Goal: Task Accomplishment & Management: Use online tool/utility

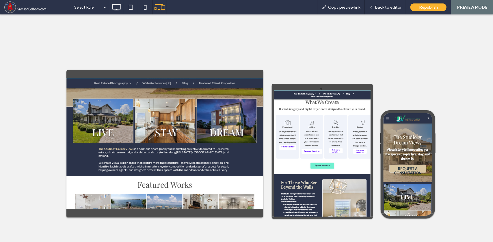
scroll to position [201, 0]
drag, startPoint x: 383, startPoint y: 8, endPoint x: 281, endPoint y: 70, distance: 119.7
click at [383, 8] on span "Back to editor" at bounding box center [388, 7] width 27 height 5
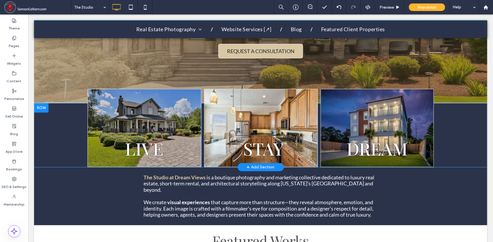
scroll to position [169, 0]
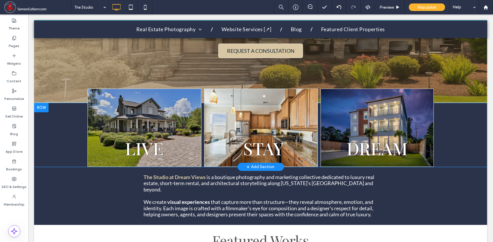
click at [148, 102] on div "LIVE Click To Paste" at bounding box center [144, 127] width 114 height 78
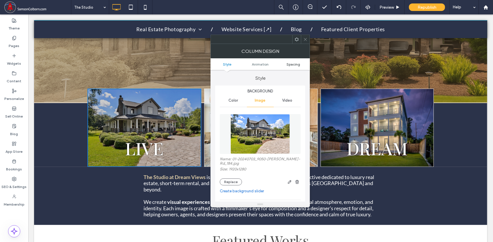
click at [293, 64] on span "Spacing" at bounding box center [293, 64] width 14 height 4
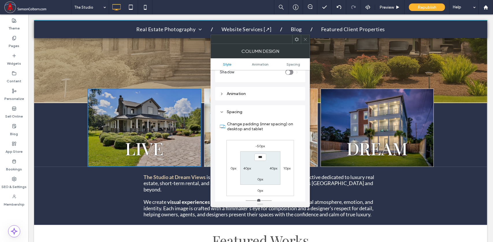
scroll to position [329, 0]
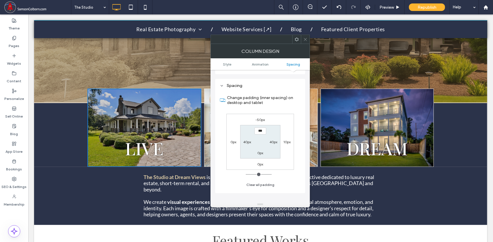
click at [285, 140] on label "10px" at bounding box center [286, 142] width 7 height 4
type input "**"
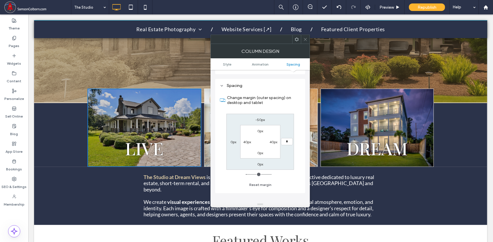
type input "**"
type input "*"
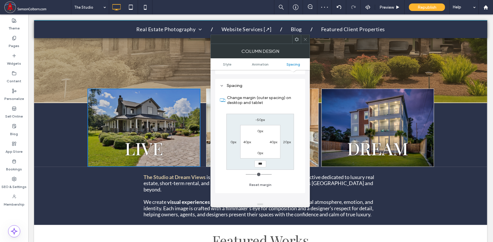
click at [306, 40] on use at bounding box center [305, 39] width 3 height 3
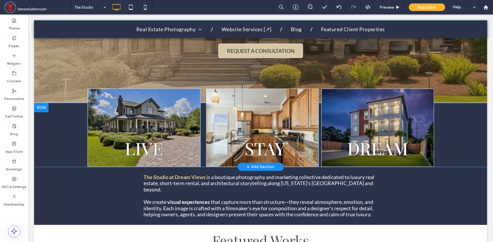
click at [333, 115] on div "DREAM Click To Paste" at bounding box center [377, 127] width 112 height 78
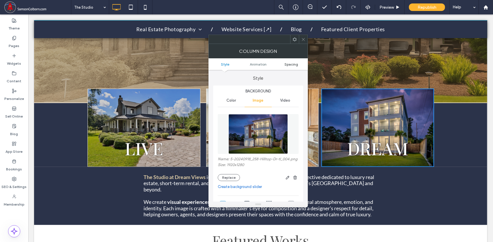
click at [292, 64] on span "Spacing" at bounding box center [291, 64] width 14 height 4
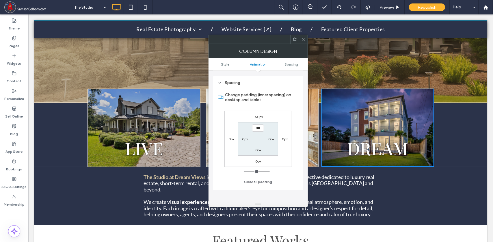
scroll to position [309, 0]
click at [243, 137] on label "0px" at bounding box center [245, 137] width 6 height 4
click at [231, 138] on label "0px" at bounding box center [231, 137] width 6 height 4
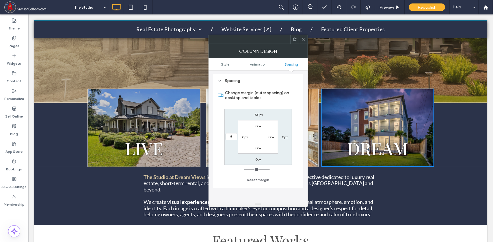
type input "**"
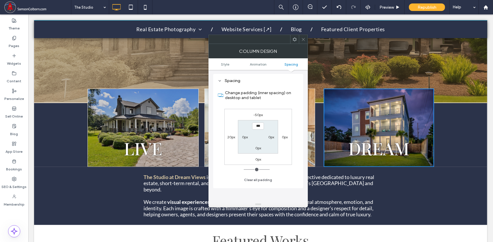
click at [304, 38] on use at bounding box center [303, 39] width 3 height 3
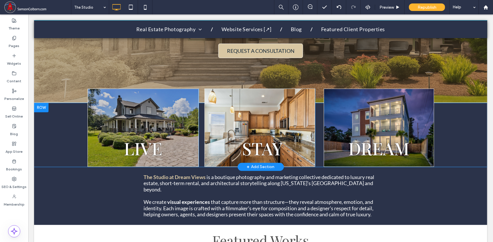
click at [186, 116] on div "LIVE Click To Paste" at bounding box center [142, 127] width 111 height 78
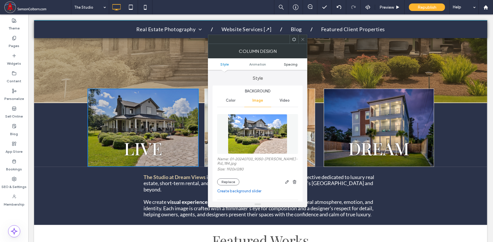
click at [294, 62] on span "Spacing" at bounding box center [291, 64] width 14 height 4
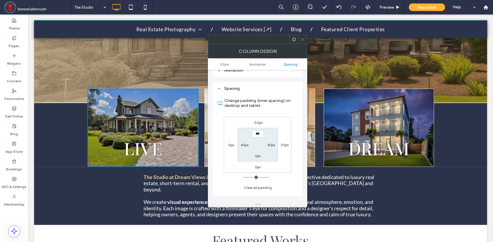
scroll to position [329, 0]
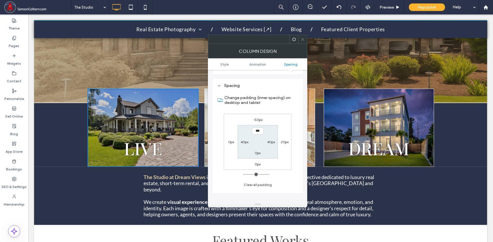
drag, startPoint x: 304, startPoint y: 43, endPoint x: 303, endPoint y: 40, distance: 3.9
click at [303, 40] on span at bounding box center [303, 39] width 4 height 9
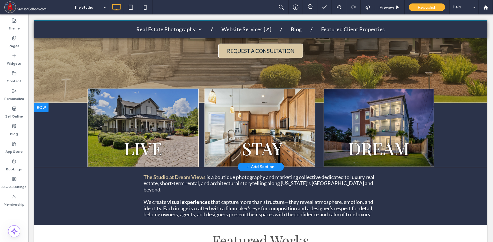
click at [282, 115] on div "STAY Click To Paste" at bounding box center [259, 127] width 111 height 78
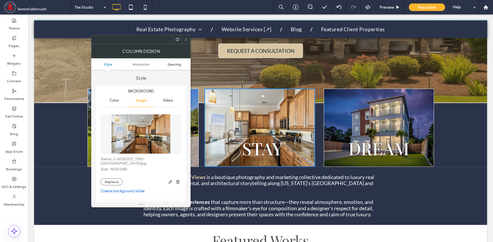
click at [178, 63] on span "Spacing" at bounding box center [174, 64] width 14 height 4
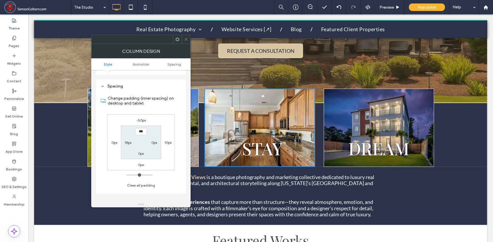
scroll to position [305, 0]
click at [165, 140] on label "10px" at bounding box center [167, 142] width 7 height 4
type input "**"
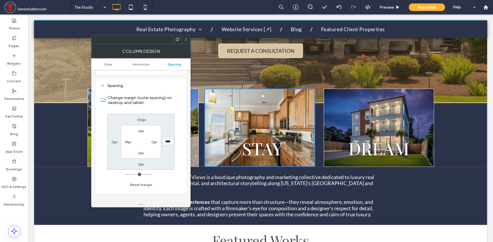
type input "*"
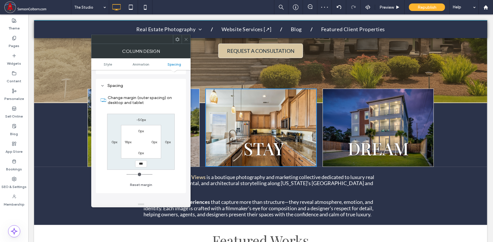
click at [187, 39] on icon at bounding box center [186, 39] width 4 height 4
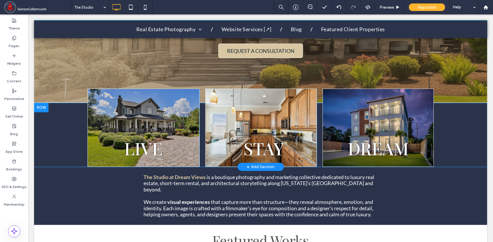
click at [145, 123] on div "LIVE Click To Paste" at bounding box center [143, 127] width 112 height 78
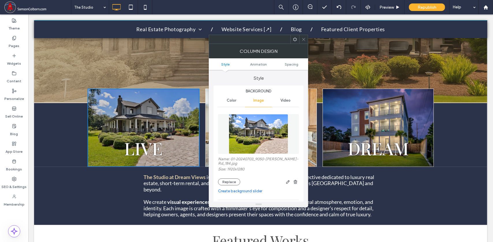
click at [305, 40] on icon at bounding box center [303, 39] width 4 height 4
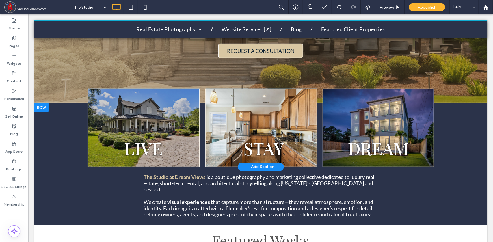
click at [100, 114] on div "LIVE Click To Paste" at bounding box center [143, 127] width 112 height 78
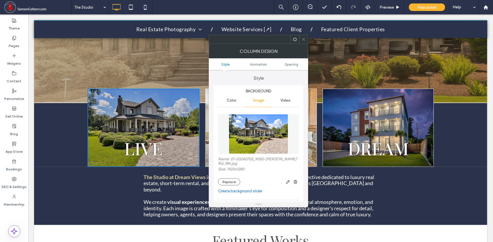
click at [303, 40] on icon at bounding box center [303, 39] width 4 height 4
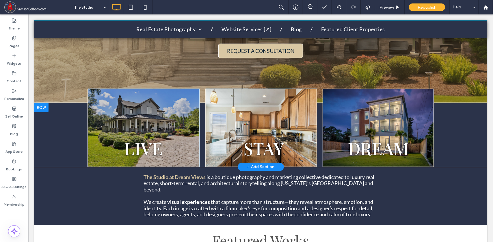
click at [259, 122] on div "STAY Click To Paste" at bounding box center [260, 127] width 111 height 78
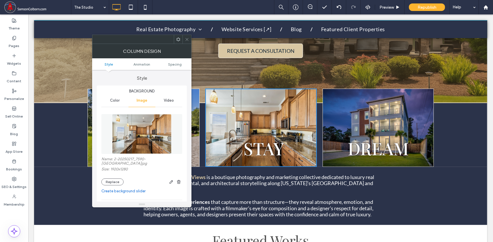
click at [189, 38] on icon at bounding box center [187, 39] width 4 height 4
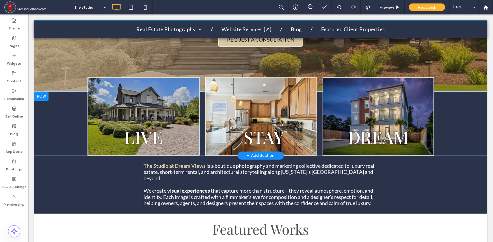
scroll to position [180, 0]
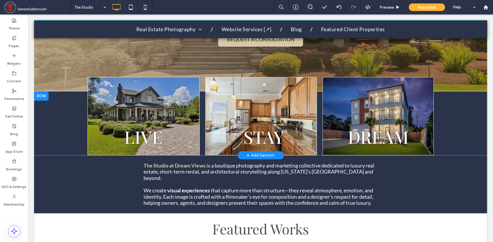
click at [174, 104] on div "LIVE Click To Paste" at bounding box center [143, 116] width 112 height 78
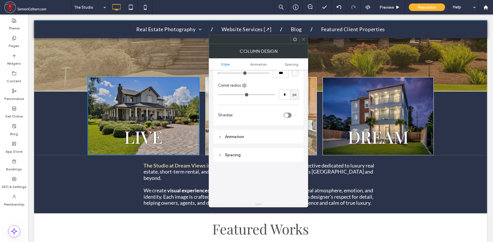
scroll to position [260, 0]
click at [288, 113] on div "toggle" at bounding box center [288, 115] width 8 height 5
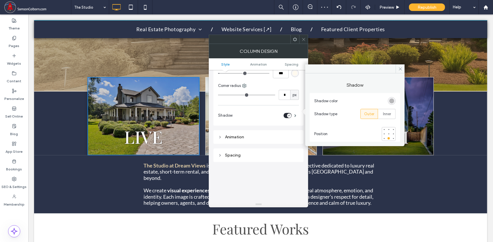
click at [393, 99] on div "rgba(0, 0, 0, 0.25)" at bounding box center [391, 100] width 5 height 5
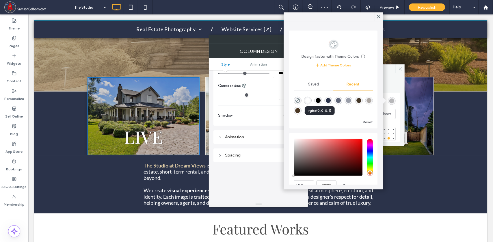
click at [320, 100] on div "rgba(0, 0, 0, 1)" at bounding box center [318, 100] width 5 height 5
type input "***"
type input "****"
click at [378, 15] on icon at bounding box center [378, 16] width 5 height 5
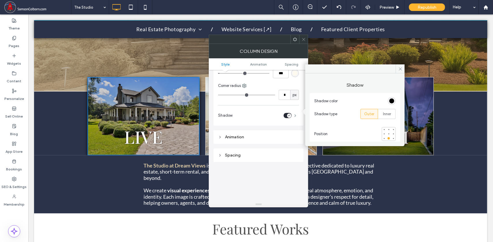
click at [294, 114] on span at bounding box center [295, 115] width 2 height 3
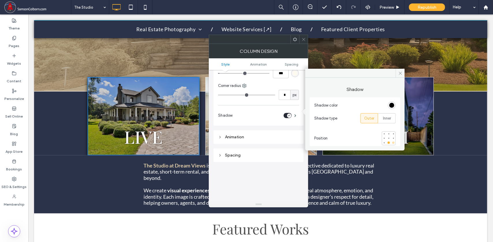
click at [394, 142] on div at bounding box center [393, 142] width 2 height 2
click at [388, 142] on div at bounding box center [389, 142] width 2 height 2
click at [401, 70] on span at bounding box center [400, 73] width 9 height 9
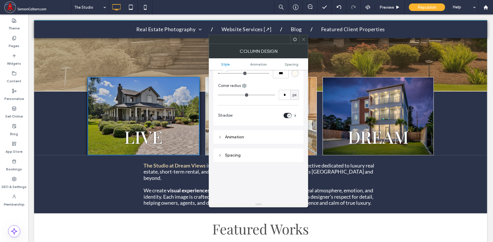
click at [305, 41] on icon at bounding box center [303, 39] width 4 height 4
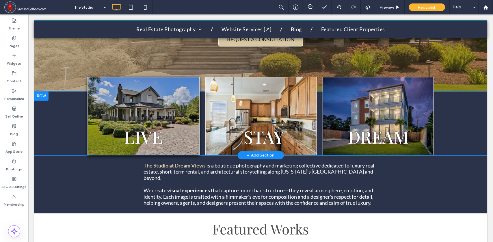
click at [271, 88] on div "STAY Click To Paste" at bounding box center [260, 116] width 111 height 78
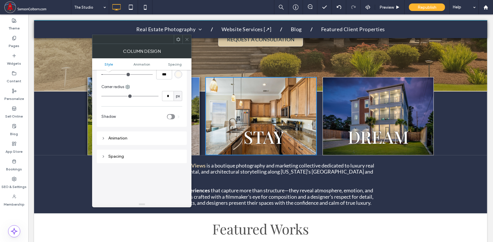
scroll to position [236, 0]
click at [173, 112] on div "toggle" at bounding box center [171, 114] width 8 height 5
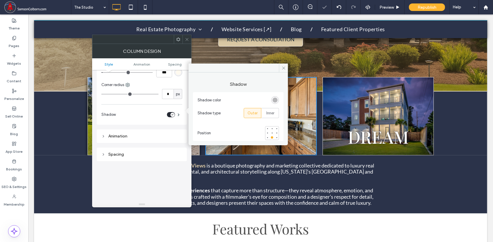
click at [274, 100] on div "rgba(0, 0, 0, 0.25)" at bounding box center [275, 100] width 5 height 5
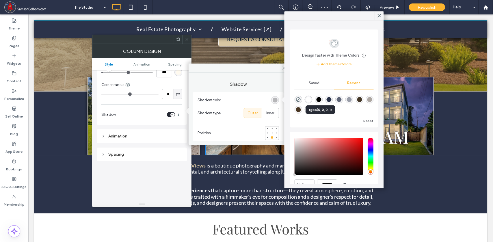
click at [321, 100] on div "rgba(0, 0, 0, 1)" at bounding box center [318, 99] width 5 height 5
type input "***"
type input "****"
click at [380, 14] on use at bounding box center [379, 15] width 3 height 3
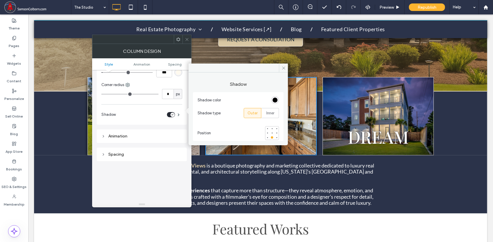
click at [188, 40] on icon at bounding box center [187, 39] width 4 height 4
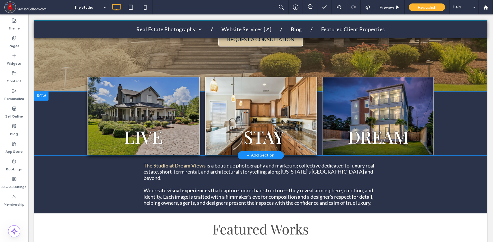
click at [345, 91] on div "DREAM Click To Paste" at bounding box center [377, 116] width 111 height 78
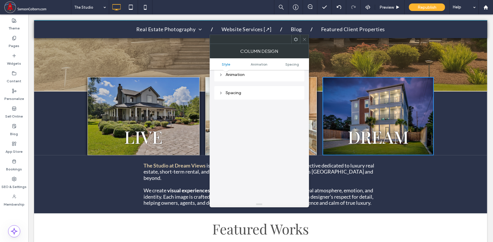
scroll to position [242, 0]
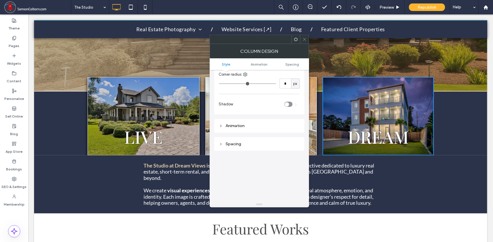
drag, startPoint x: 240, startPoint y: 182, endPoint x: 295, endPoint y: 116, distance: 85.5
click at [295, 116] on div "Style Background Color Image Video Name: 5-20240918_258-Hilltop-Dr-tl_004.png S…" at bounding box center [259, 46] width 90 height 437
click at [289, 107] on div "toggle" at bounding box center [287, 104] width 4 height 4
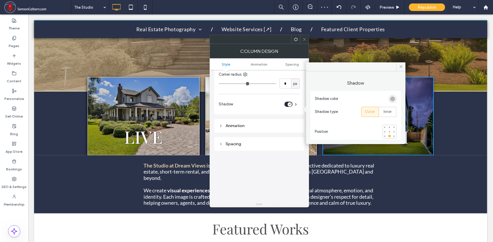
click at [393, 98] on div "rgba(0, 0, 0, 0.25)" at bounding box center [392, 98] width 5 height 5
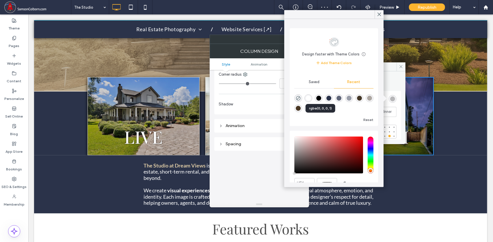
click at [321, 97] on div "rgba(0, 0, 0, 1)" at bounding box center [318, 98] width 5 height 5
type input "***"
type input "****"
click at [379, 14] on use at bounding box center [379, 14] width 3 height 3
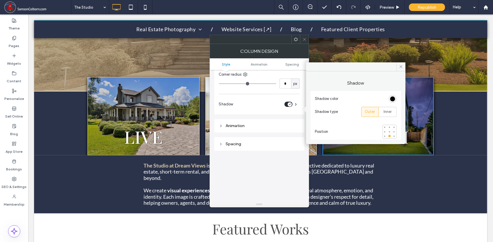
click at [305, 37] on icon at bounding box center [304, 39] width 4 height 4
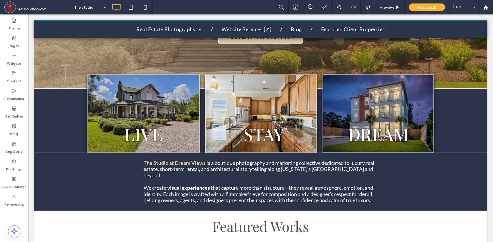
scroll to position [182, 0]
click at [170, 85] on div "LIVE Click To Paste" at bounding box center [143, 114] width 112 height 78
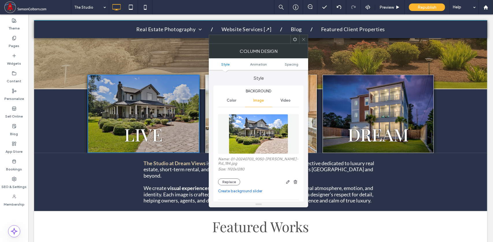
click at [304, 38] on icon at bounding box center [303, 39] width 4 height 4
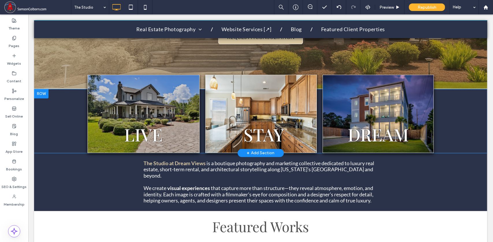
click at [167, 111] on div "LIVE Click To Paste" at bounding box center [143, 114] width 112 height 78
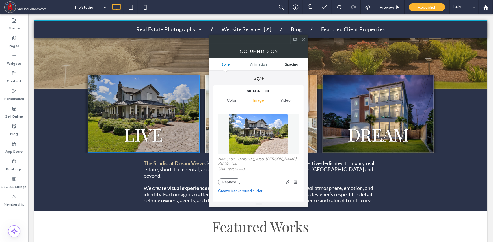
click at [294, 65] on span "Spacing" at bounding box center [292, 64] width 14 height 4
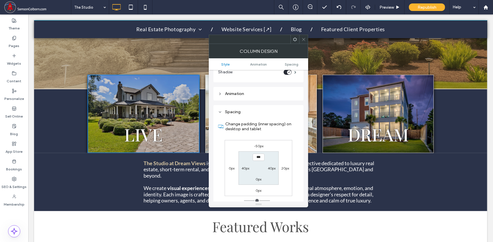
scroll to position [329, 0]
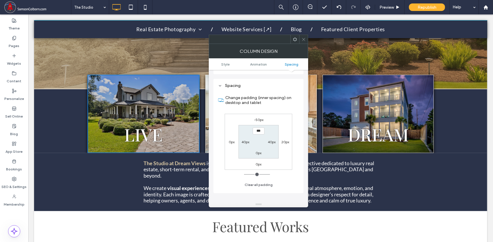
click at [304, 41] on icon at bounding box center [303, 39] width 4 height 4
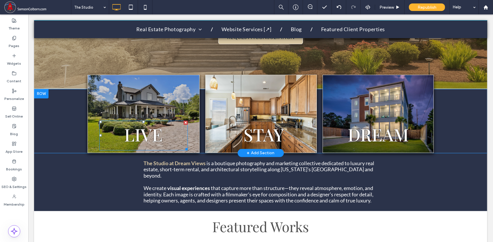
click at [146, 132] on span "LIVE" at bounding box center [143, 133] width 38 height 23
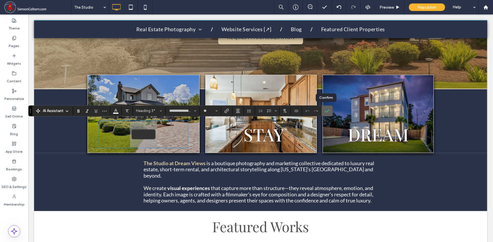
click at [325, 109] on icon "Confirm" at bounding box center [327, 111] width 5 height 5
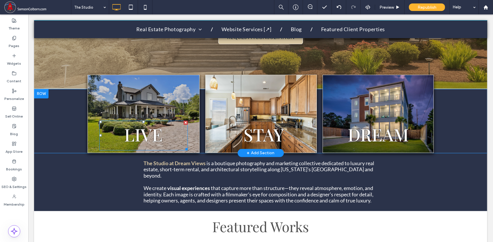
click at [178, 131] on h3 "LIVE" at bounding box center [143, 135] width 88 height 29
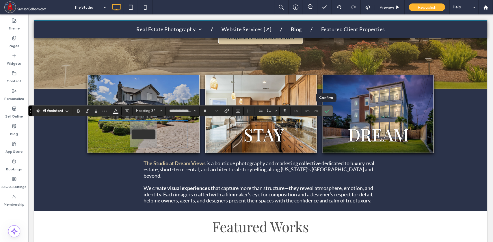
click at [325, 111] on use "Confirm" at bounding box center [327, 110] width 5 height 3
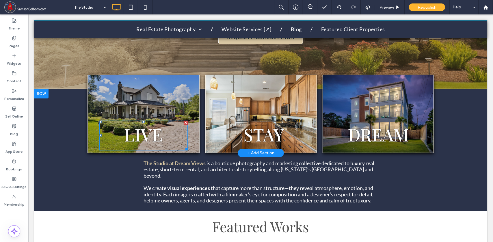
click at [144, 120] on div "LIVE" at bounding box center [143, 135] width 88 height 30
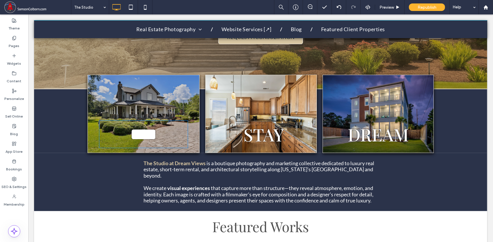
type input "**********"
type input "**"
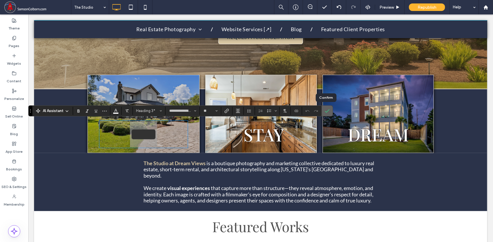
click at [325, 112] on use "Confirm" at bounding box center [327, 110] width 5 height 3
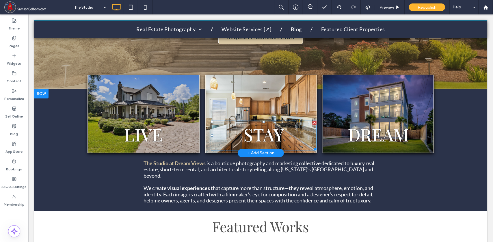
click at [211, 120] on div at bounding box center [212, 121] width 2 height 2
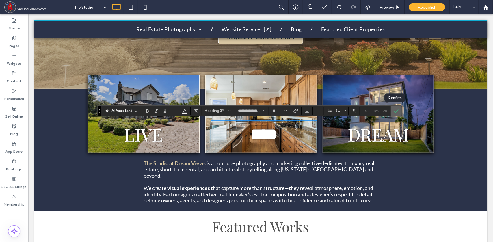
click at [396, 111] on icon "Confirm" at bounding box center [396, 111] width 5 height 5
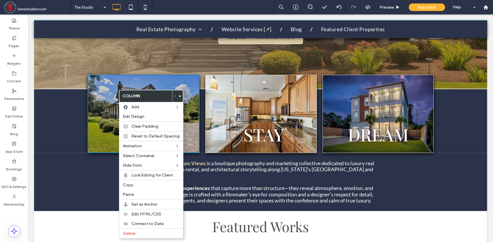
click at [102, 101] on div "LIVE Click To Paste" at bounding box center [143, 114] width 112 height 78
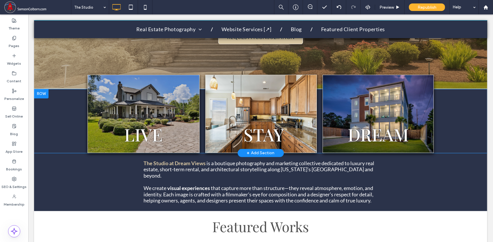
click at [143, 103] on div "LIVE Click To Paste" at bounding box center [143, 114] width 112 height 78
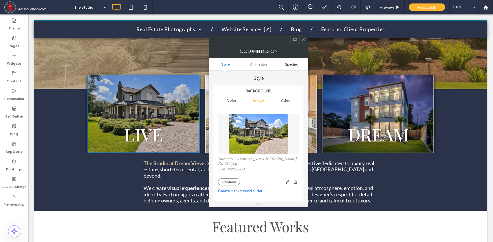
click at [290, 63] on span "Spacing" at bounding box center [292, 64] width 14 height 4
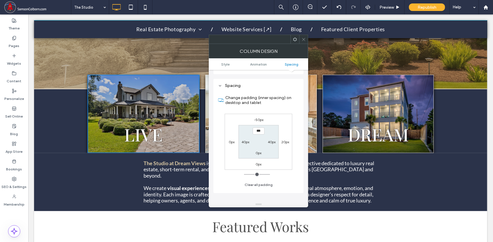
click at [305, 37] on icon at bounding box center [303, 39] width 4 height 4
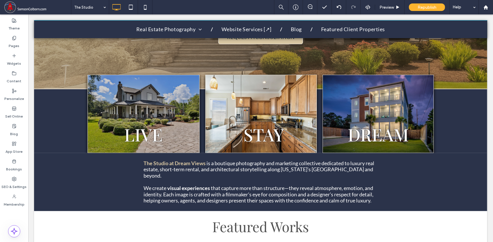
click at [276, 86] on div "STAY Click To Paste" at bounding box center [260, 114] width 111 height 78
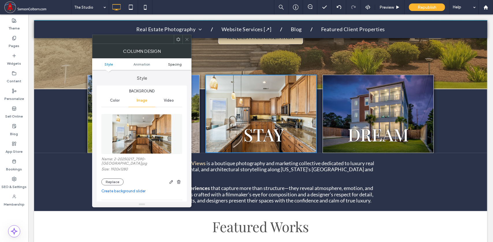
click at [173, 64] on span "Spacing" at bounding box center [175, 64] width 14 height 4
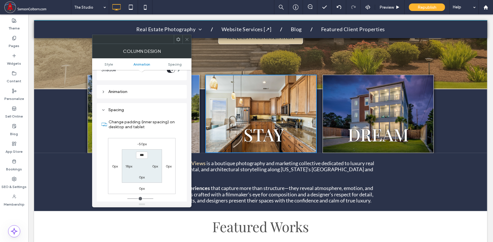
scroll to position [305, 0]
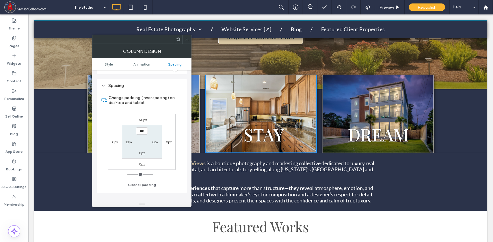
click at [187, 36] on span at bounding box center [187, 39] width 4 height 9
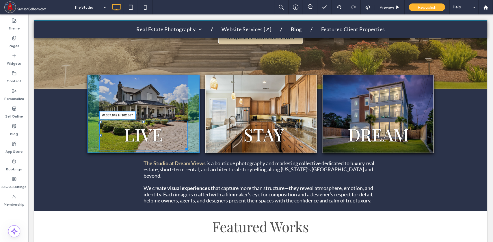
drag, startPoint x: 185, startPoint y: 148, endPoint x: 205, endPoint y: 145, distance: 21.0
click at [205, 145] on div "LIVE W:307.042 H:102.667 Click To Paste STAY Click To Paste DREAM Click To Paste" at bounding box center [260, 121] width 347 height 64
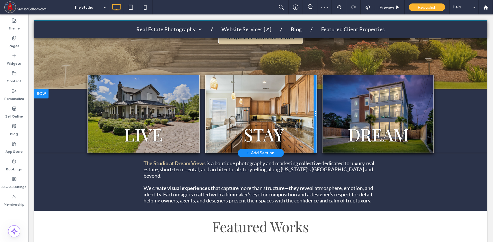
click at [313, 147] on div at bounding box center [314, 114] width 3 height 78
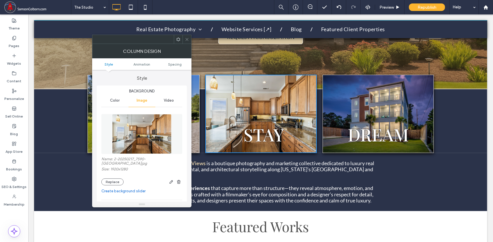
click at [219, 103] on div "STAY Click To Paste" at bounding box center [260, 114] width 111 height 78
click at [174, 63] on span "Spacing" at bounding box center [175, 64] width 14 height 4
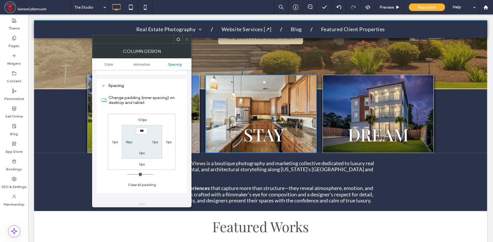
click at [187, 38] on icon at bounding box center [187, 39] width 4 height 4
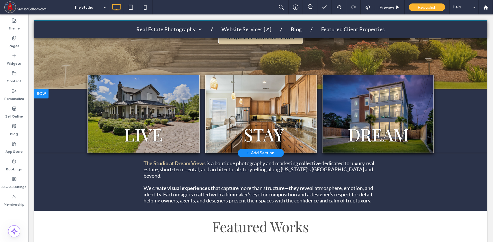
click at [146, 98] on div "LIVE Click To Paste" at bounding box center [143, 114] width 112 height 78
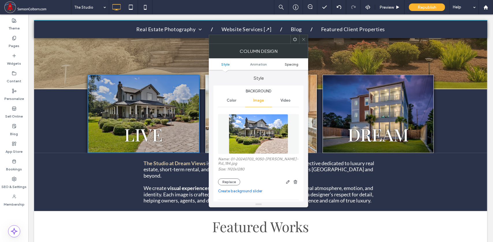
click at [292, 64] on span "Spacing" at bounding box center [292, 64] width 14 height 4
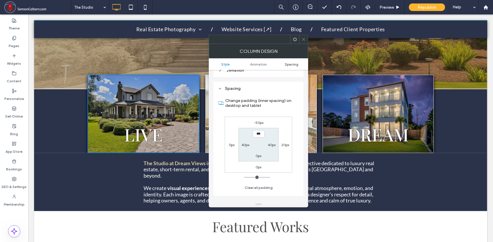
scroll to position [329, 0]
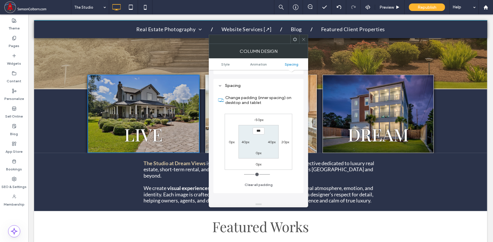
click at [304, 39] on icon at bounding box center [303, 39] width 4 height 4
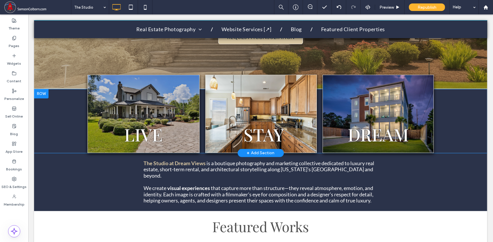
click at [257, 92] on div "STAY Click To Paste" at bounding box center [260, 114] width 111 height 78
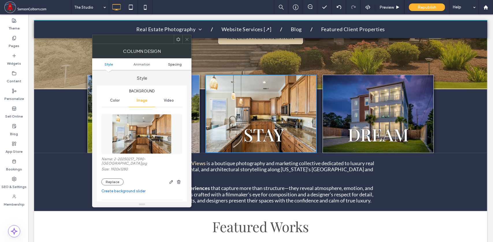
click at [173, 66] on span "Spacing" at bounding box center [175, 64] width 14 height 4
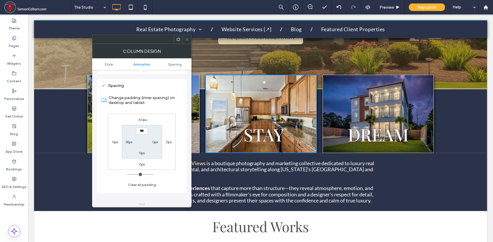
scroll to position [305, 0]
click at [126, 140] on label "18px" at bounding box center [128, 142] width 7 height 4
type input "**"
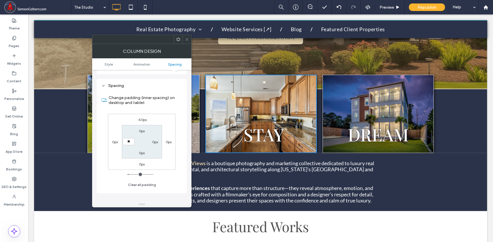
type input "****"
click at [155, 140] on label "0px" at bounding box center [155, 142] width 6 height 4
type input "*"
type input "**"
click at [187, 42] on span at bounding box center [187, 39] width 4 height 9
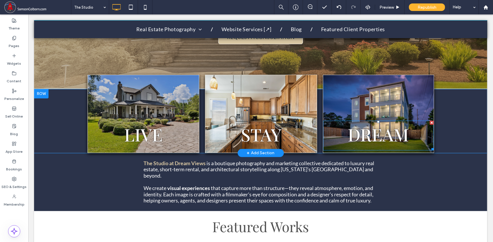
click at [336, 135] on h3 "DREAM" at bounding box center [378, 135] width 111 height 29
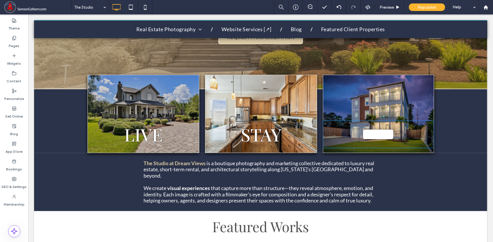
type input "**********"
type input "**"
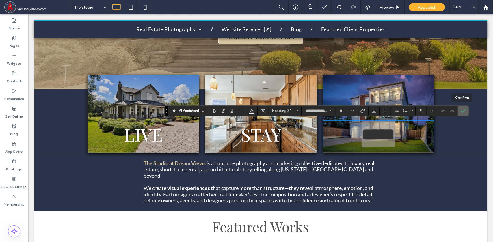
click at [462, 113] on span "Confirm" at bounding box center [462, 111] width 3 height 10
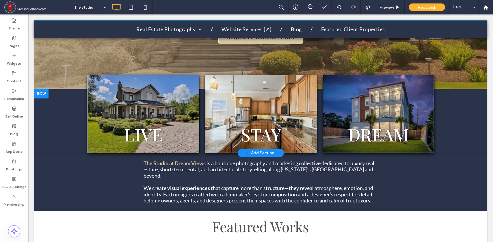
click at [387, 97] on div "DREAM Click To Paste" at bounding box center [378, 114] width 111 height 78
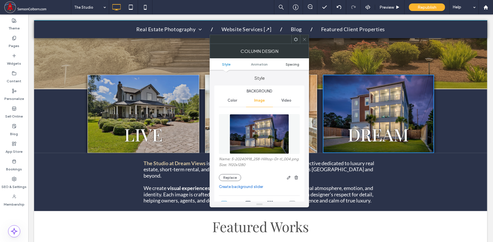
click at [290, 62] on span "Spacing" at bounding box center [293, 64] width 14 height 4
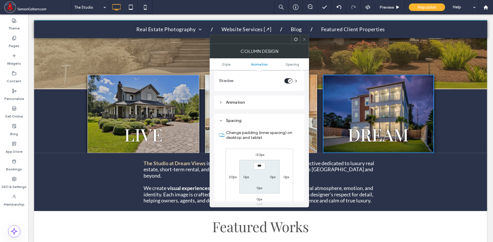
scroll to position [309, 0]
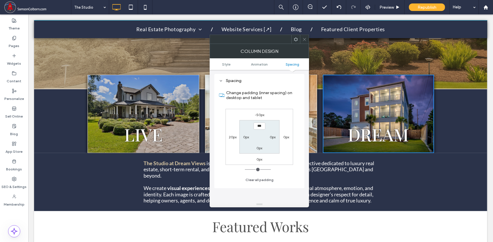
click at [243, 137] on div "0px" at bounding box center [246, 137] width 13 height 6
click at [245, 137] on label "0px" at bounding box center [246, 137] width 6 height 4
type input "**"
type input "****"
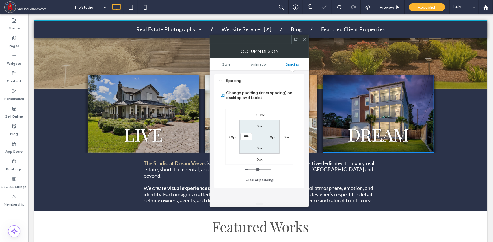
click at [273, 138] on label "0px" at bounding box center [273, 137] width 6 height 4
type input "*"
type input "**"
click at [303, 38] on icon at bounding box center [304, 39] width 4 height 4
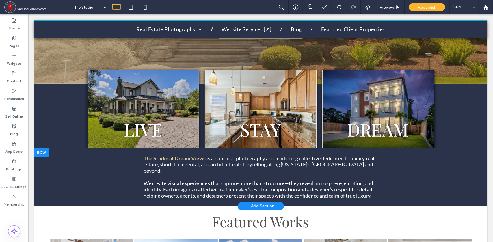
scroll to position [188, 0]
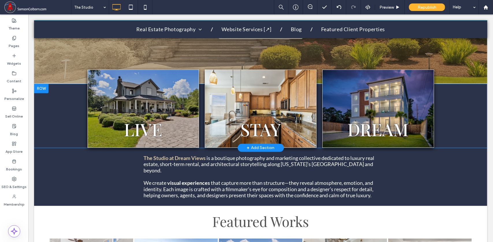
click at [61, 112] on div "LIVE Click To Paste STAY Click To Paste DREAM Click To Paste Row + Add Section" at bounding box center [260, 116] width 453 height 64
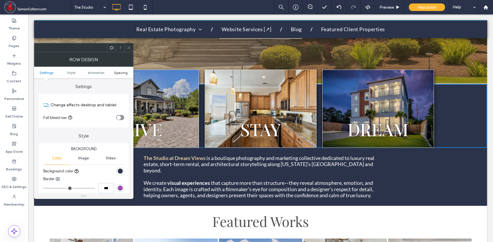
click at [120, 73] on span "Spacing" at bounding box center [121, 72] width 14 height 4
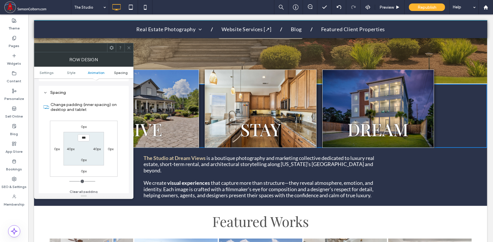
scroll to position [159, 0]
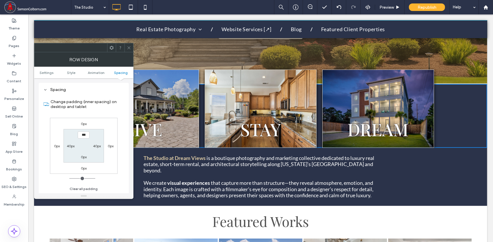
click at [128, 46] on icon at bounding box center [129, 48] width 4 height 4
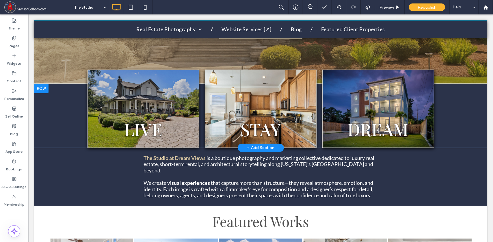
click at [191, 124] on div "LIVE Click To Paste" at bounding box center [143, 108] width 112 height 78
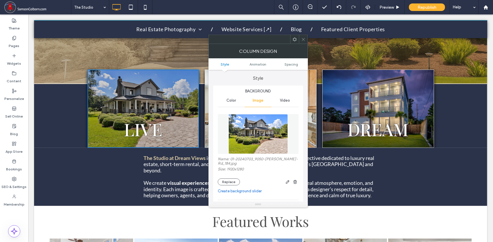
click at [302, 38] on icon at bounding box center [303, 39] width 4 height 4
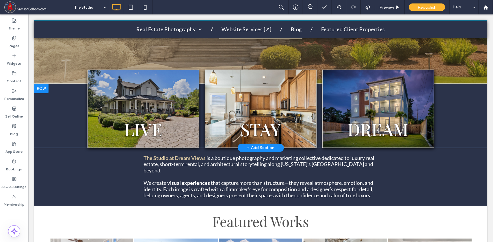
click at [182, 88] on div "LIVE Click To Paste" at bounding box center [143, 108] width 112 height 78
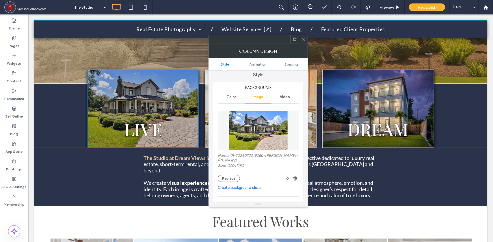
scroll to position [0, 0]
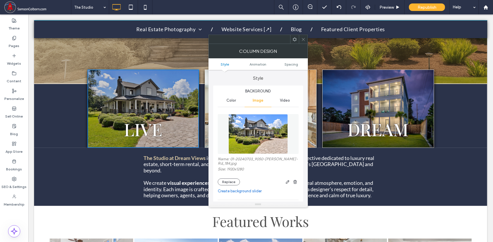
click at [295, 42] on span at bounding box center [295, 39] width 4 height 9
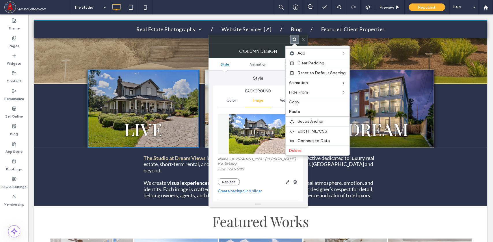
click at [303, 39] on use at bounding box center [303, 39] width 3 height 3
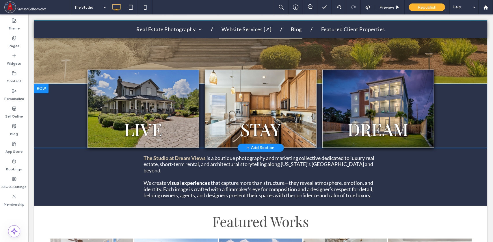
click at [429, 76] on div "DREAM Click To Paste" at bounding box center [378, 108] width 112 height 78
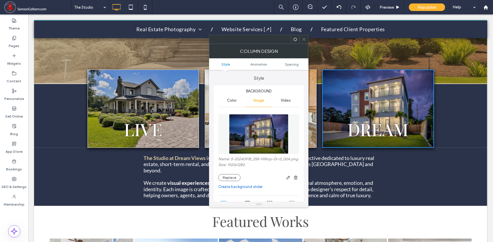
click at [443, 126] on div "LIVE Click To Paste STAY Click To Paste DREAM Click To Paste Row + Add Section" at bounding box center [260, 116] width 453 height 64
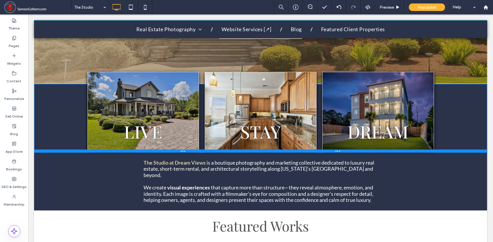
drag, startPoint x: 458, startPoint y: 145, endPoint x: 451, endPoint y: 149, distance: 7.5
click at [451, 149] on div at bounding box center [260, 150] width 453 height 3
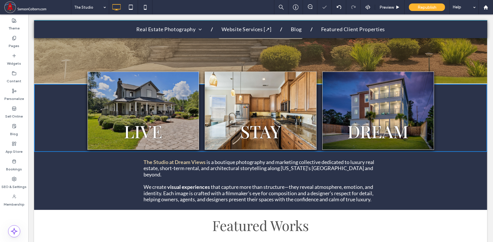
click at [451, 149] on div at bounding box center [260, 150] width 453 height 3
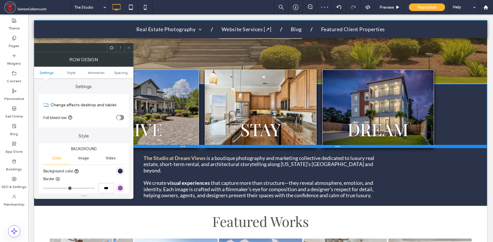
drag, startPoint x: 480, startPoint y: 163, endPoint x: 452, endPoint y: 103, distance: 67.1
click at [452, 103] on div "LIVE Click To Paste STAY Click To Paste DREAM Click To Paste Row + Add Section" at bounding box center [260, 116] width 453 height 64
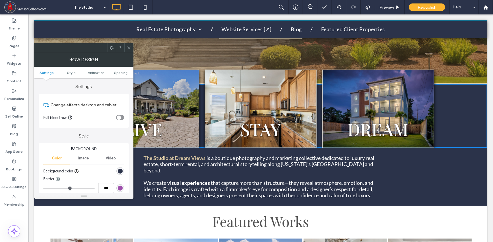
click at [129, 46] on icon at bounding box center [129, 48] width 4 height 4
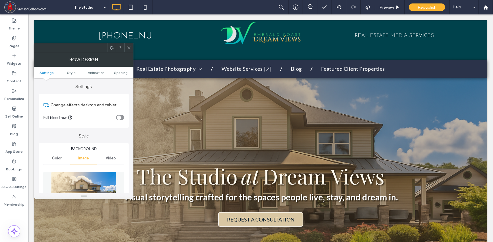
click at [458, 81] on div "The Studio at Dream Views Visual storytelling crafted for the spaces people liv…" at bounding box center [260, 168] width 453 height 208
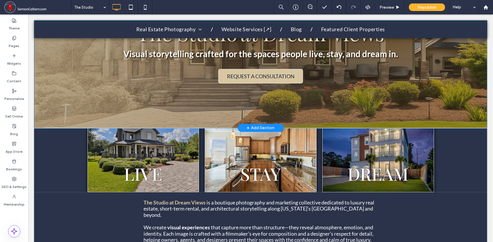
scroll to position [172, 0]
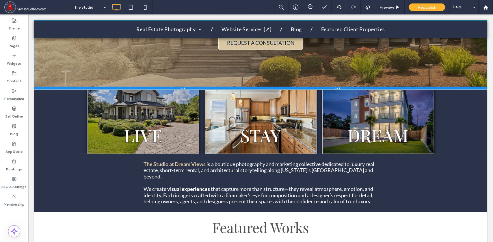
drag, startPoint x: 444, startPoint y: 99, endPoint x: 476, endPoint y: 103, distance: 31.8
click at [447, 89] on div at bounding box center [260, 87] width 453 height 3
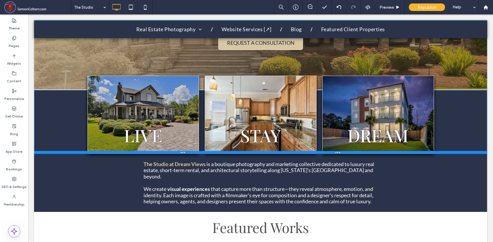
drag, startPoint x: 452, startPoint y: 152, endPoint x: 485, endPoint y: 145, distance: 33.4
click at [457, 131] on div "LIVE Click To Paste STAY Click To Paste DREAM Click To Paste Row + Add Section" at bounding box center [260, 122] width 453 height 64
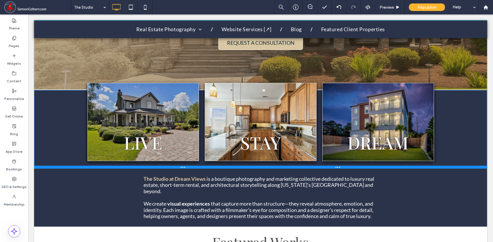
drag, startPoint x: 453, startPoint y: 152, endPoint x: 452, endPoint y: 165, distance: 13.6
click at [452, 165] on div at bounding box center [260, 166] width 453 height 3
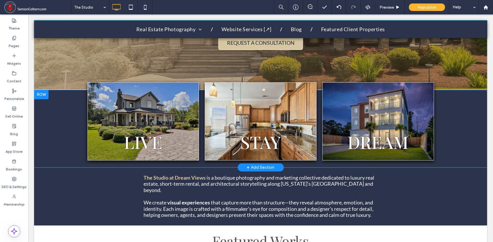
click at [322, 158] on div "DREAM Click To Paste" at bounding box center [378, 121] width 112 height 78
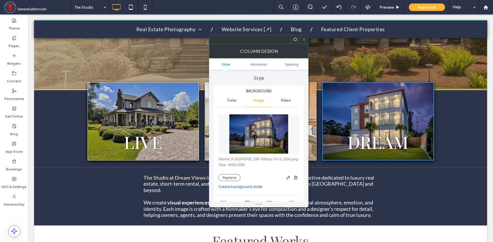
click at [306, 36] on span at bounding box center [304, 39] width 4 height 9
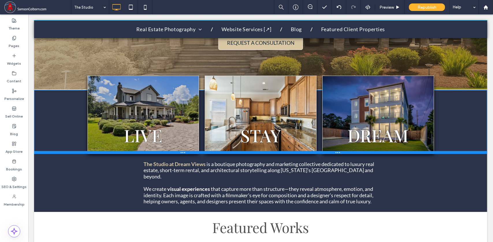
drag, startPoint x: 457, startPoint y: 166, endPoint x: 463, endPoint y: 139, distance: 27.8
click at [463, 139] on div "LIVE Click To Paste STAY Click To Paste DREAM Click To Paste Row + Add Section" at bounding box center [260, 122] width 453 height 64
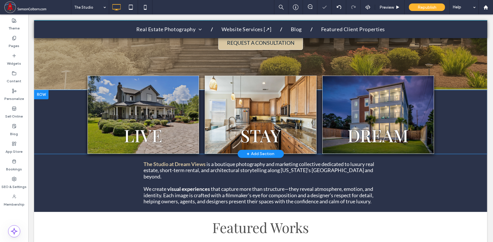
click at [466, 113] on div "LIVE Click To Paste STAY Click To Paste DREAM Click To Paste Row + Add Section" at bounding box center [260, 122] width 453 height 64
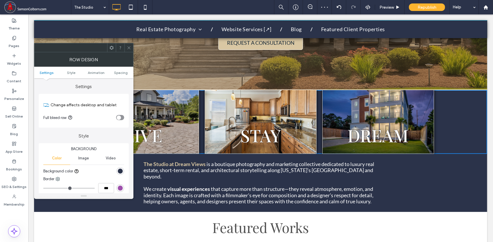
click at [431, 51] on div "The Studio at Dream Views Visual storytelling crafted for the spaces people liv…" at bounding box center [260, 18] width 347 height 69
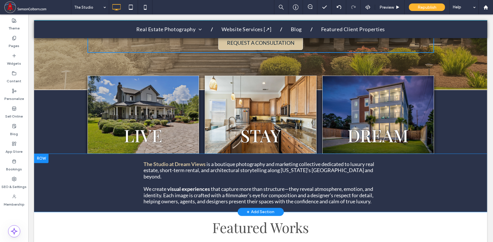
click at [399, 189] on div "The Studio at [GEOGRAPHIC_DATA] is a boutique photography and marketing collect…" at bounding box center [260, 182] width 347 height 49
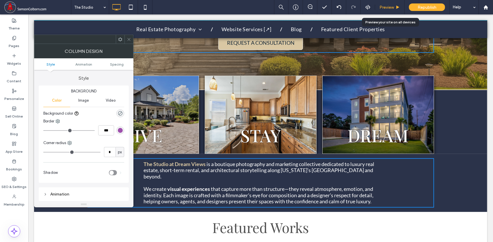
click at [390, 8] on span "Preview" at bounding box center [386, 7] width 14 height 5
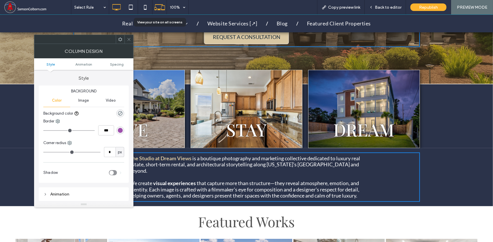
click at [159, 6] on icon at bounding box center [159, 7] width 11 height 11
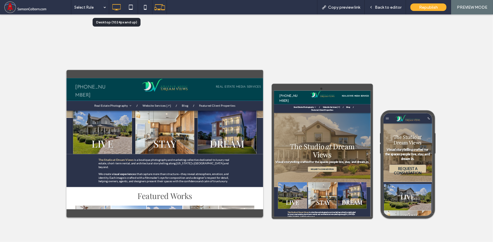
click at [117, 6] on icon at bounding box center [117, 7] width 12 height 12
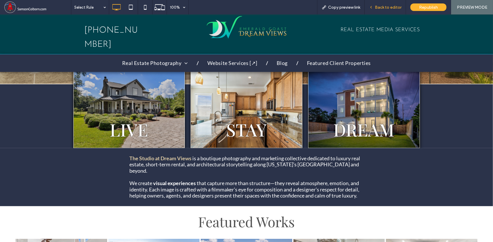
click at [394, 6] on span "Back to editor" at bounding box center [388, 7] width 27 height 5
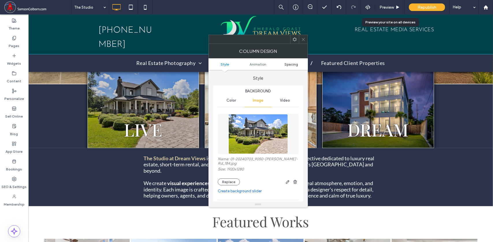
click at [296, 65] on span "Spacing" at bounding box center [291, 64] width 14 height 4
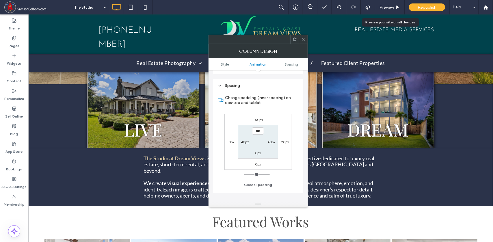
scroll to position [329, 0]
click at [258, 118] on label "-50px" at bounding box center [258, 120] width 10 height 4
type input "*"
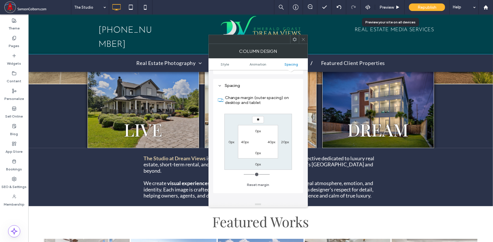
type input "***"
type input "**"
click at [304, 40] on use at bounding box center [303, 39] width 3 height 3
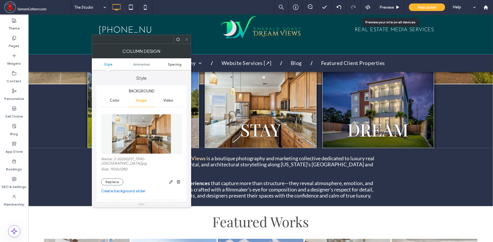
click at [171, 64] on span "Spacing" at bounding box center [175, 64] width 14 height 4
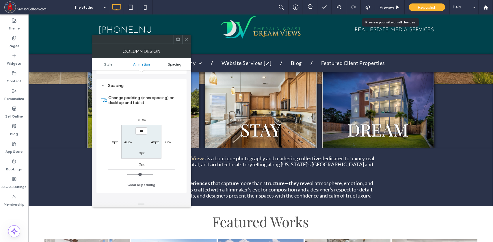
scroll to position [305, 0]
click at [141, 118] on label "-50px" at bounding box center [142, 120] width 10 height 4
type input "*"
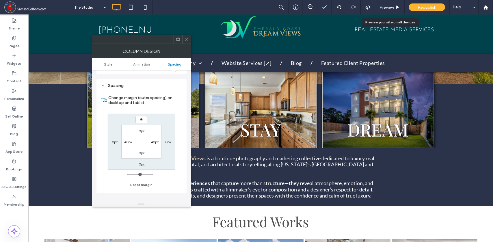
type input "***"
type input "*"
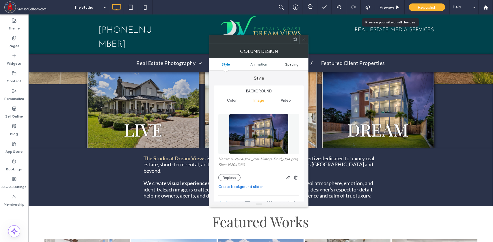
click at [288, 63] on span "Spacing" at bounding box center [292, 64] width 14 height 4
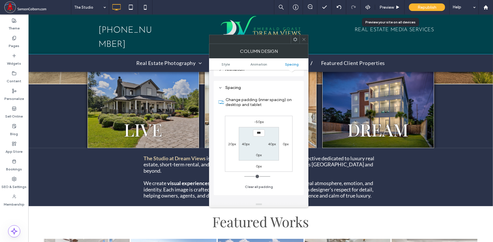
scroll to position [309, 0]
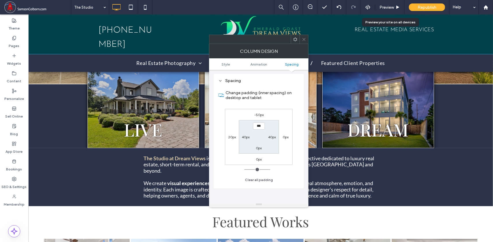
click at [257, 112] on div "-50px" at bounding box center [259, 115] width 10 height 6
click at [256, 114] on label "-50px" at bounding box center [259, 115] width 10 height 4
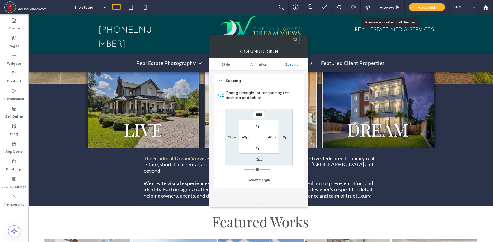
type input "*"
type input "***"
type input "*"
click at [305, 38] on use at bounding box center [304, 39] width 3 height 3
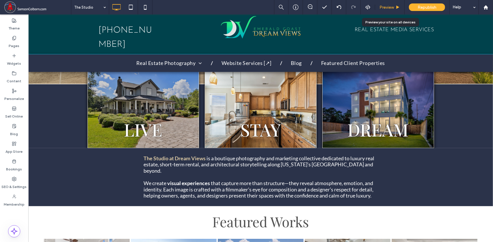
click at [389, 8] on span "Preview" at bounding box center [386, 7] width 14 height 5
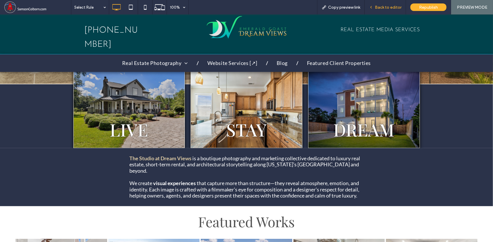
click at [390, 7] on span "Back to editor" at bounding box center [388, 7] width 27 height 5
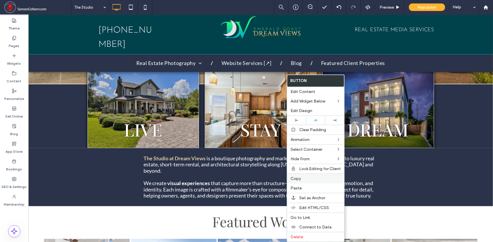
click at [297, 177] on span "Copy" at bounding box center [295, 178] width 10 height 5
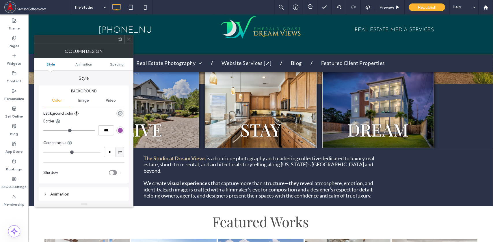
click at [128, 39] on use at bounding box center [128, 39] width 3 height 3
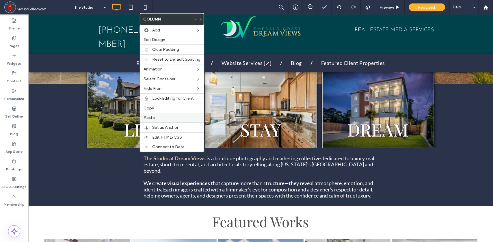
click at [150, 116] on span "Paste" at bounding box center [149, 117] width 11 height 5
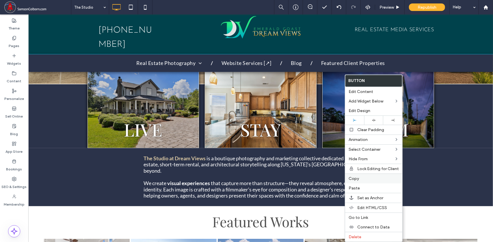
click at [351, 176] on span "Copy" at bounding box center [354, 178] width 10 height 5
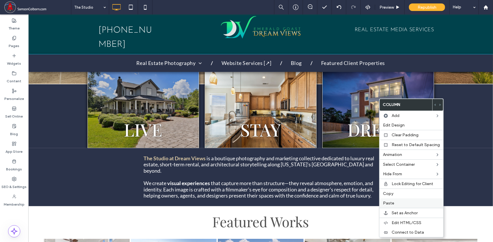
click at [388, 201] on span "Paste" at bounding box center [388, 203] width 11 height 5
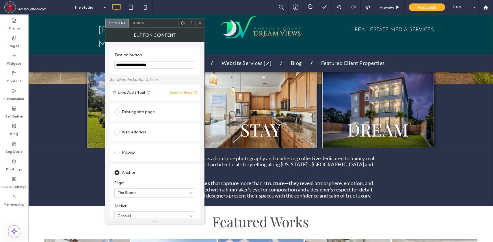
drag, startPoint x: 161, startPoint y: 64, endPoint x: 108, endPoint y: 63, distance: 52.3
click at [108, 63] on div "**********" at bounding box center [154, 130] width 99 height 176
type input "*"
type input "**********"
click at [200, 21] on icon at bounding box center [200, 23] width 4 height 4
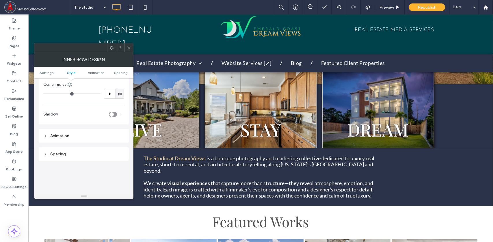
scroll to position [131, 0]
click at [46, 139] on icon at bounding box center [45, 140] width 4 height 4
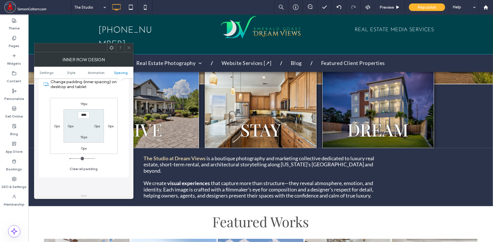
scroll to position [200, 0]
click at [130, 47] on icon at bounding box center [129, 48] width 4 height 4
